Goal: Information Seeking & Learning: Learn about a topic

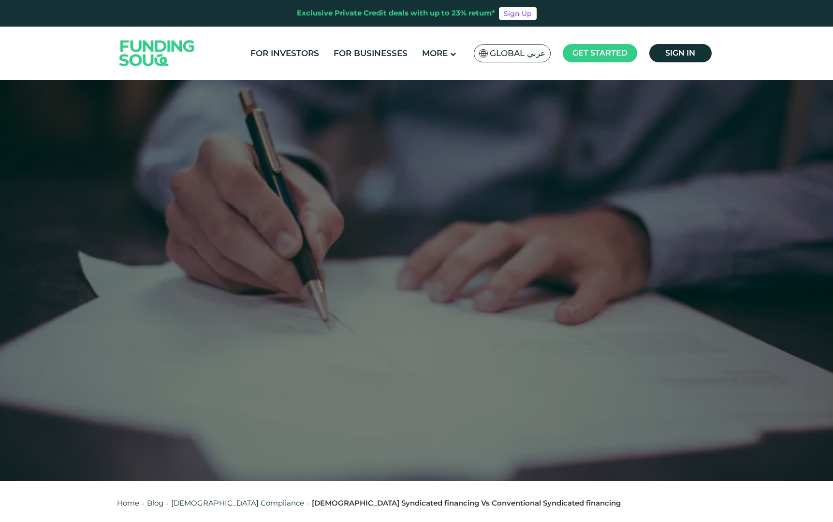
click at [520, 41] on div "For Investors For Businesses More About Us Global عربي" at bounding box center [417, 53] width 600 height 53
click at [525, 54] on span "Global عربي" at bounding box center [518, 53] width 56 height 11
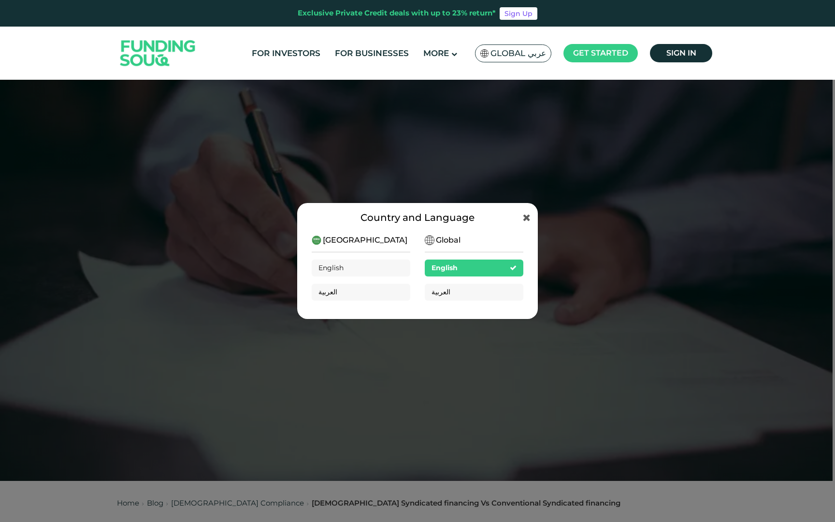
click at [476, 283] on div "Global English العربية" at bounding box center [474, 271] width 99 height 74
click at [486, 292] on div "العربية" at bounding box center [474, 292] width 99 height 17
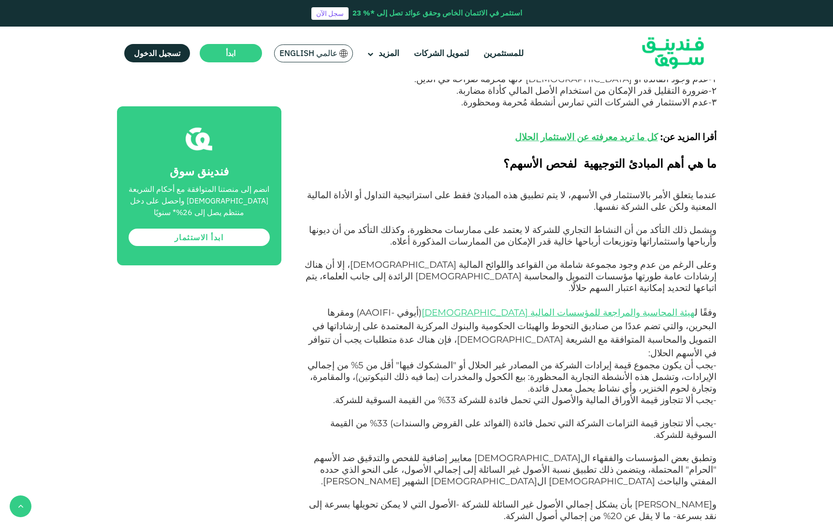
scroll to position [772, 0]
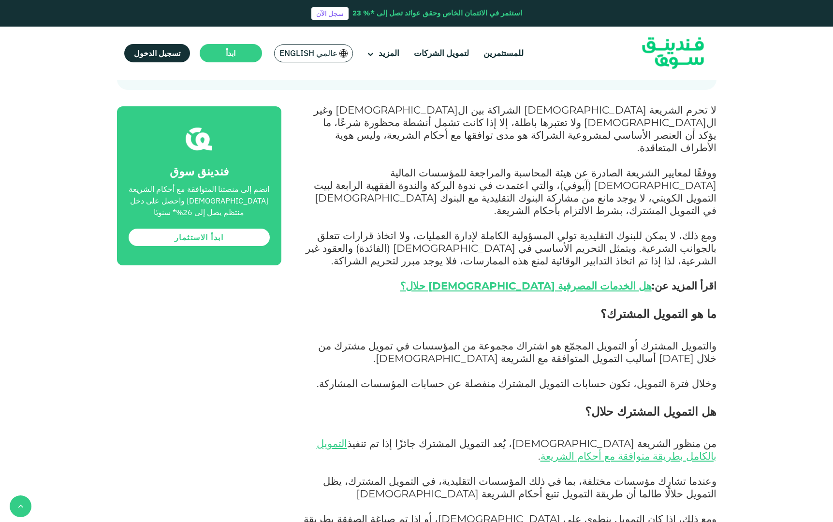
scroll to position [624, 0]
